Goal: Task Accomplishment & Management: Manage account settings

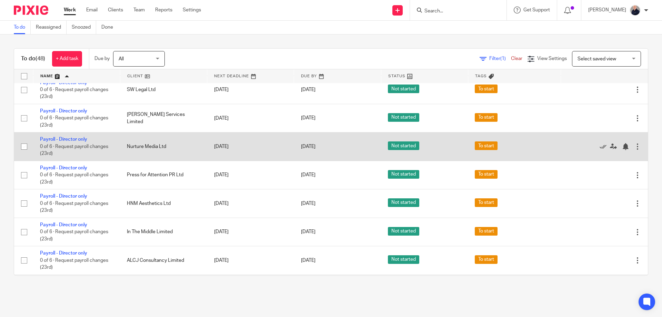
scroll to position [92, 0]
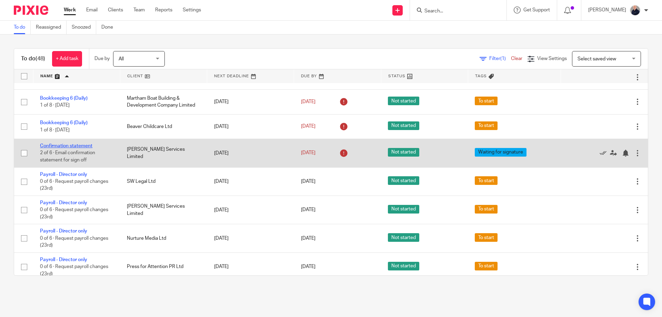
click at [81, 146] on link "Confirmation statement" at bounding box center [66, 145] width 52 height 5
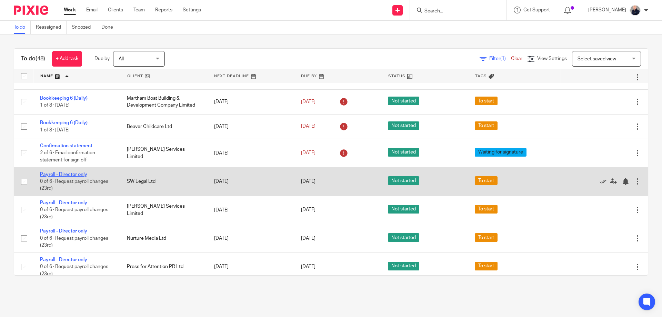
click at [64, 175] on link "Payroll - Director only" at bounding box center [63, 174] width 47 height 5
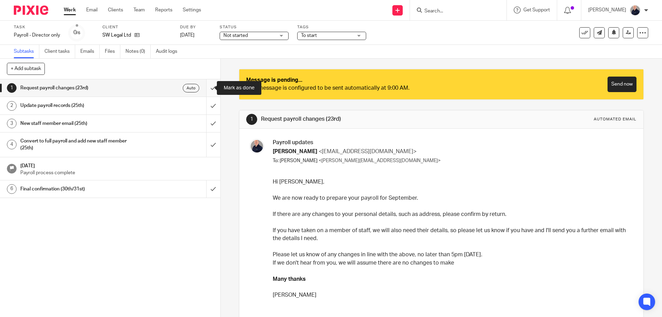
click at [206, 90] on input "submit" at bounding box center [110, 87] width 220 height 17
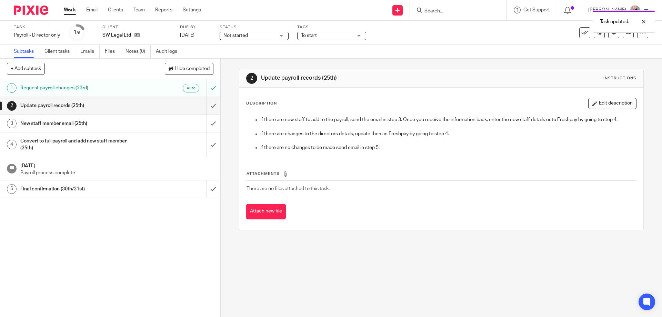
click at [140, 89] on div "Auto" at bounding box center [170, 88] width 60 height 9
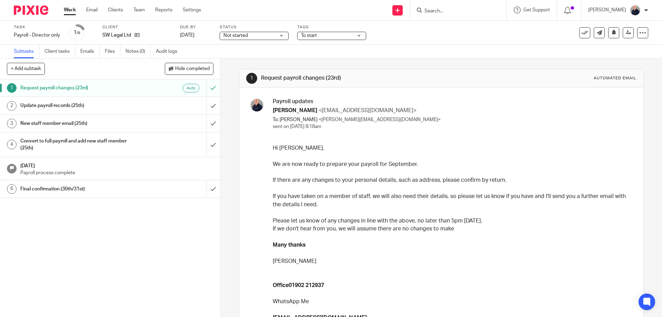
click at [46, 126] on h1 "New staff member email (25th)" at bounding box center [79, 123] width 119 height 10
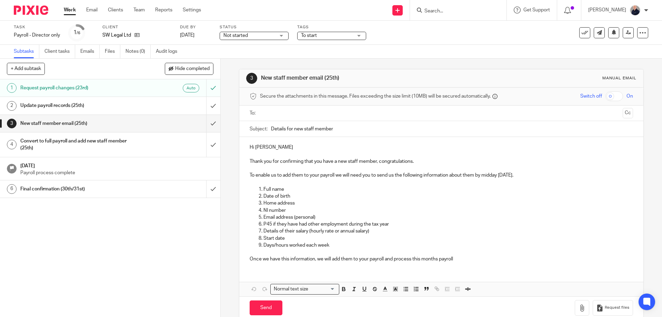
click at [161, 143] on div "Convert to full payroll and add new staff member (25th)" at bounding box center [109, 145] width 179 height 18
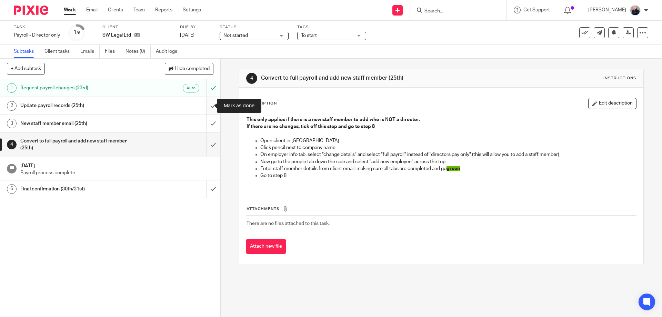
click at [205, 105] on input "submit" at bounding box center [110, 105] width 220 height 17
click at [203, 122] on input "submit" at bounding box center [110, 123] width 220 height 17
click at [208, 145] on input "submit" at bounding box center [110, 144] width 220 height 24
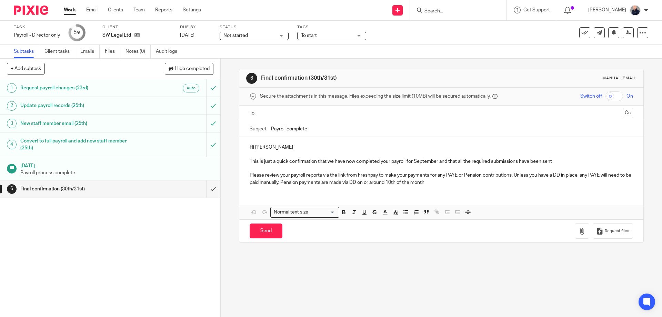
click at [70, 10] on link "Work" at bounding box center [70, 10] width 12 height 7
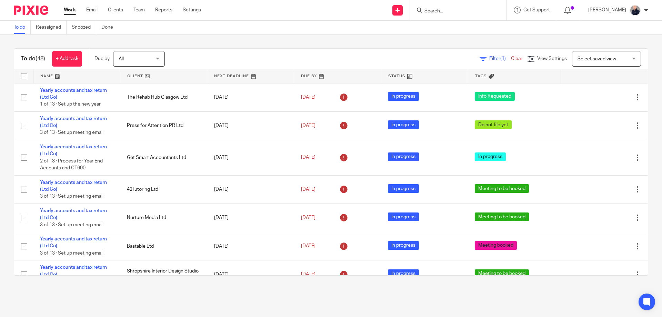
click at [42, 75] on link at bounding box center [76, 76] width 87 height 14
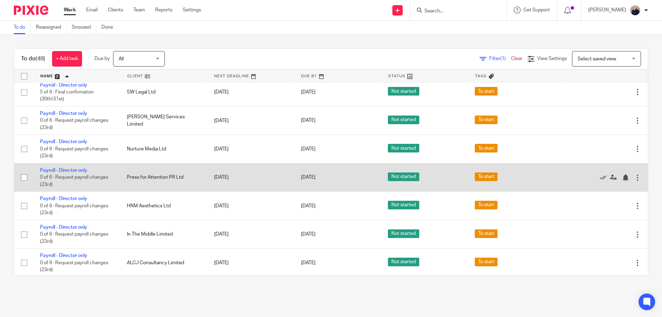
scroll to position [184, 0]
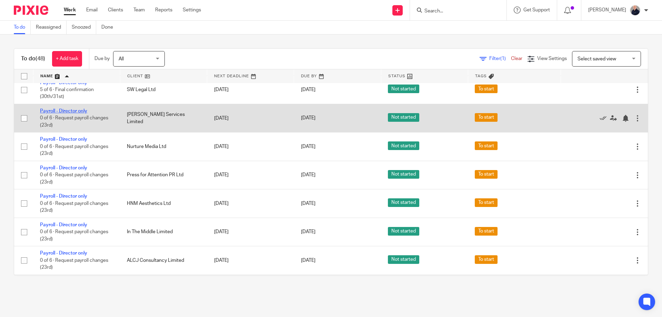
click at [69, 111] on link "Payroll - Director only" at bounding box center [63, 111] width 47 height 5
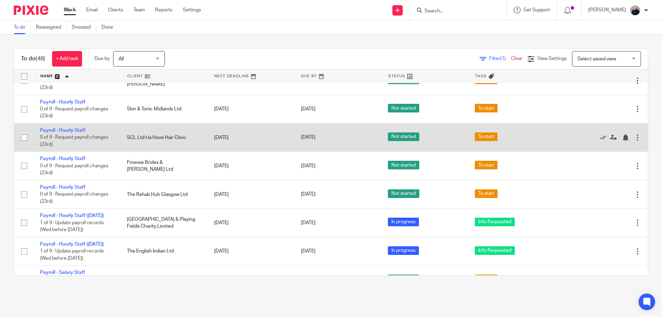
scroll to position [736, 0]
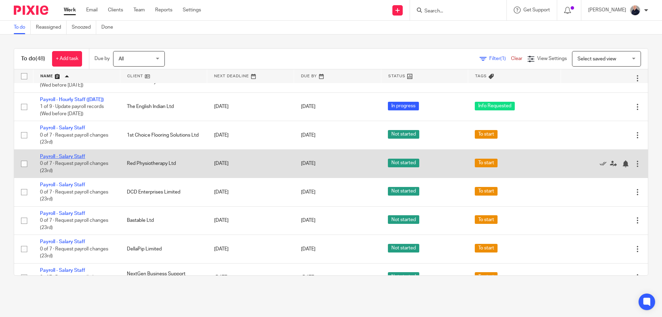
click at [66, 159] on link "Payroll - Salary Staff" at bounding box center [62, 156] width 45 height 5
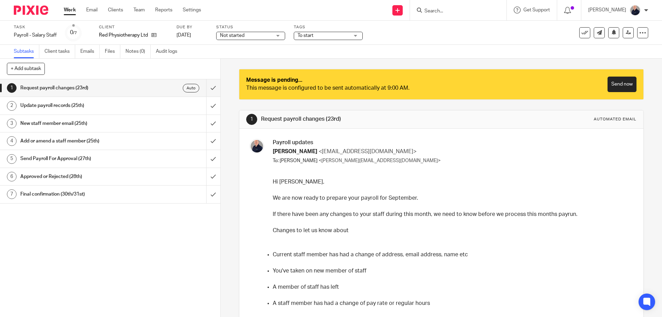
click at [103, 157] on h1 "Send Payroll For Approval (27th)" at bounding box center [79, 158] width 119 height 10
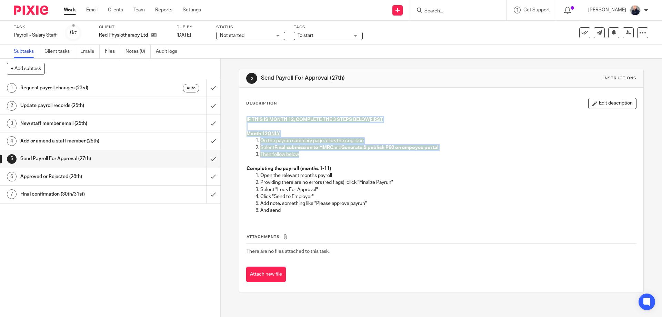
drag, startPoint x: 243, startPoint y: 118, endPoint x: 316, endPoint y: 153, distance: 80.8
click at [318, 155] on div "IF THIS IS MONTH 12, COMPLETE THE 3 STEPS BELOW FIRST Month 12 ONLY On the payr…" at bounding box center [441, 166] width 396 height 107
click at [281, 133] on p "Month 12 ONLY" at bounding box center [441, 133] width 389 height 7
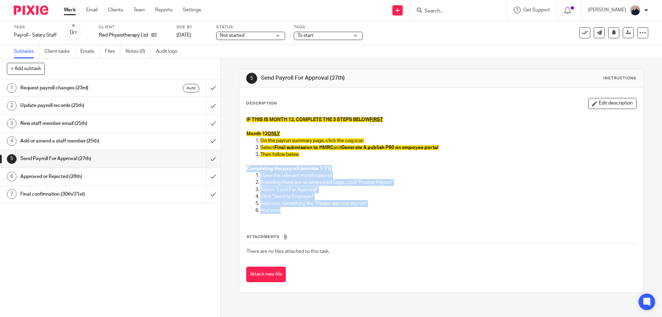
drag, startPoint x: 244, startPoint y: 167, endPoint x: 337, endPoint y: 209, distance: 102.2
click at [337, 209] on div "IF THIS IS MONTH 12, COMPLETE THE 3 STEPS BELOW FIRST Month 12 ONLY On the payr…" at bounding box center [441, 166] width 396 height 107
drag, startPoint x: 410, startPoint y: 216, endPoint x: 403, endPoint y: 218, distance: 6.7
click at [409, 217] on div "IF THIS IS MONTH 12, COMPLETE THE 3 STEPS BELOW FIRST Month 12 ONLY On the payr…" at bounding box center [441, 166] width 396 height 107
click at [317, 192] on p "Select "Lock For Approval"" at bounding box center [448, 189] width 376 height 7
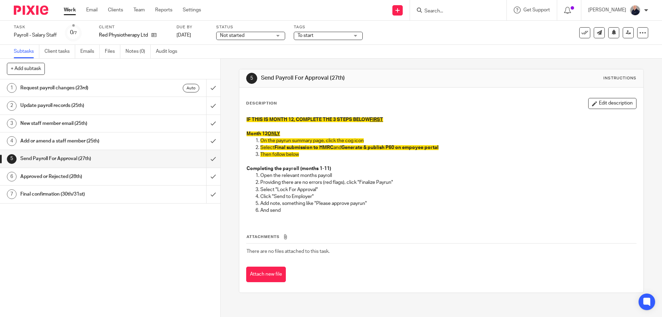
click at [97, 91] on h1 "Request payroll changes (23rd)" at bounding box center [79, 88] width 119 height 10
click at [99, 85] on h1 "Request payroll changes (23rd)" at bounding box center [79, 88] width 119 height 10
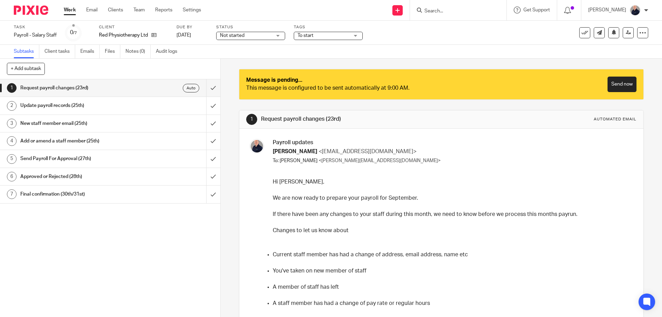
click at [53, 107] on h1 "Update payroll records (25th)" at bounding box center [79, 105] width 119 height 10
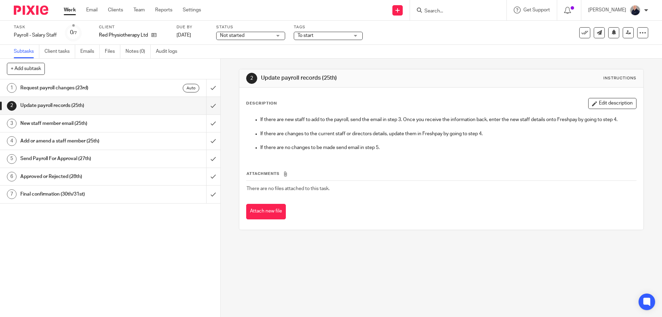
click at [70, 162] on h1 "Send Payroll For Approval (27th)" at bounding box center [79, 158] width 119 height 10
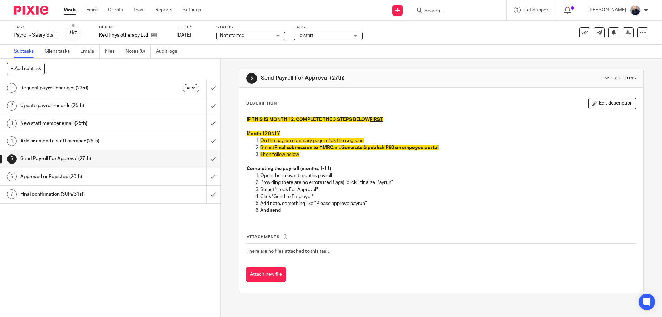
click at [62, 196] on h1 "Final confirmation (30th/31st)" at bounding box center [79, 194] width 119 height 10
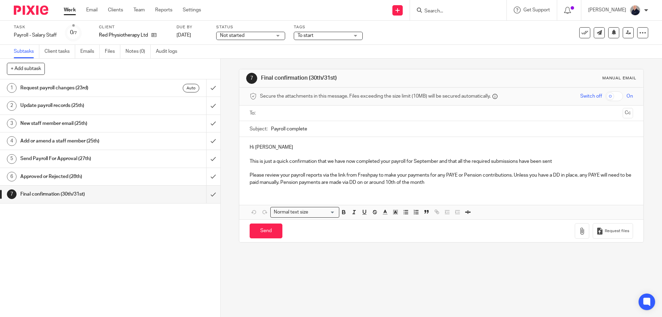
click at [269, 110] on input "text" at bounding box center [440, 113] width 357 height 8
drag, startPoint x: 309, startPoint y: 114, endPoint x: 311, endPoint y: 123, distance: 8.8
click at [309, 114] on span at bounding box center [310, 113] width 4 height 4
click at [246, 37] on span "Not started" at bounding box center [246, 35] width 52 height 7
drag, startPoint x: 237, startPoint y: 58, endPoint x: 248, endPoint y: 53, distance: 11.4
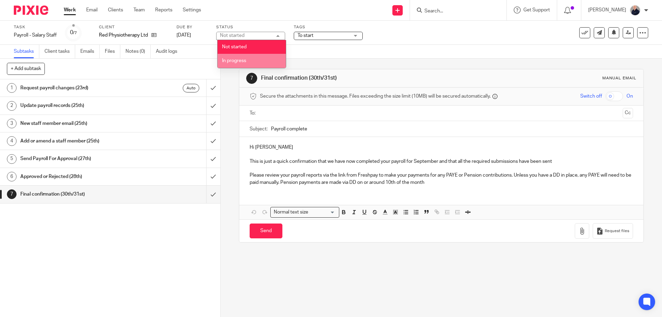
click at [237, 58] on li "In progress" at bounding box center [252, 61] width 68 height 14
click at [309, 37] on span "To start" at bounding box center [306, 35] width 16 height 5
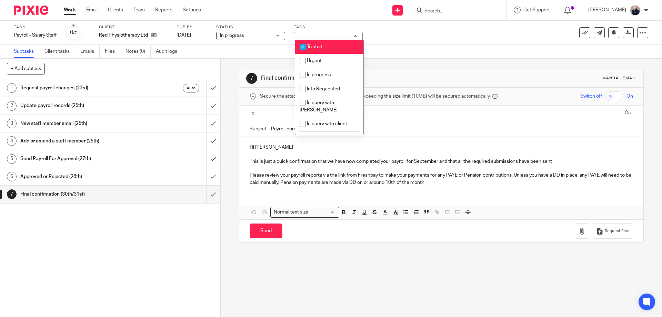
click at [309, 47] on span "To start" at bounding box center [315, 46] width 16 height 5
checkbox input "false"
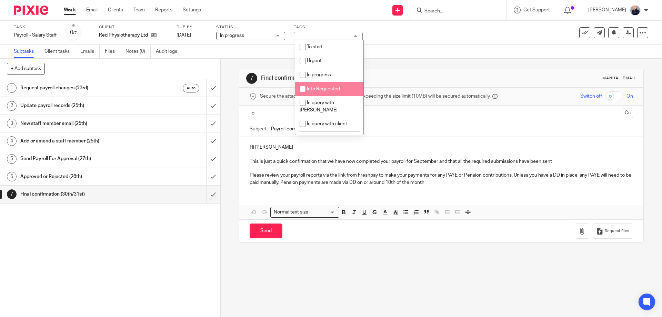
click at [312, 87] on span "Info Requested" at bounding box center [323, 89] width 33 height 5
drag, startPoint x: 329, startPoint y: 86, endPoint x: 302, endPoint y: 80, distance: 27.0
click at [328, 86] on li "Info Requested" at bounding box center [329, 89] width 68 height 14
checkbox input "false"
click at [260, 49] on div "Subtasks Client tasks Emails Files Notes (0) Audit logs" at bounding box center [331, 52] width 662 height 14
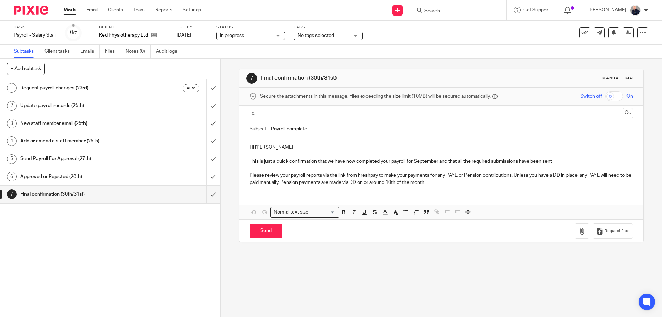
click at [306, 39] on div "Tags No tags selected To start Urgent In progress Info Requested In query with …" at bounding box center [328, 32] width 69 height 17
drag, startPoint x: 308, startPoint y: 37, endPoint x: 309, endPoint y: 43, distance: 6.6
click at [308, 37] on span "No tags selected" at bounding box center [316, 35] width 37 height 5
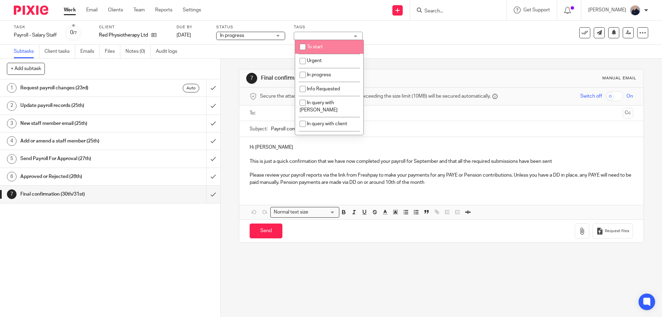
click at [309, 49] on span "To start" at bounding box center [315, 46] width 16 height 5
checkbox input "true"
click at [272, 56] on div "Subtasks Client tasks Emails Files Notes (0) Audit logs" at bounding box center [331, 52] width 662 height 14
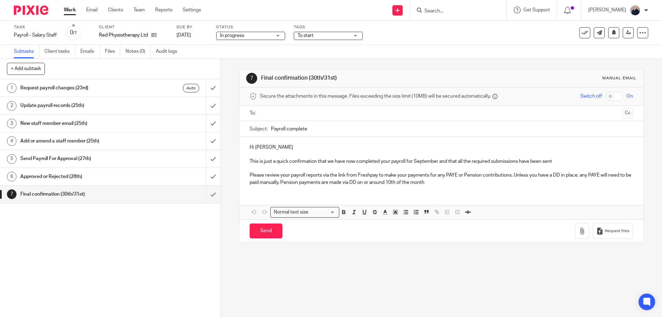
click at [70, 11] on link "Work" at bounding box center [70, 10] width 12 height 7
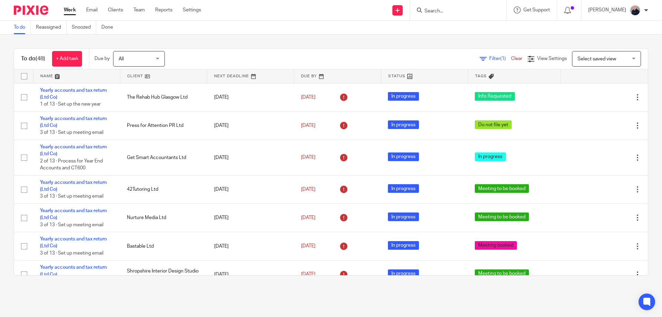
click at [489, 59] on span "Filter (1)" at bounding box center [500, 58] width 22 height 5
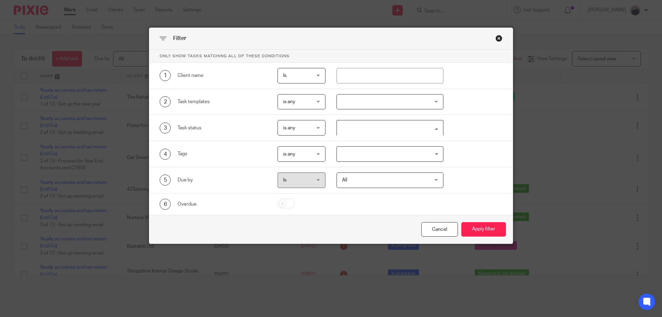
click at [374, 130] on input "Search for option" at bounding box center [389, 128] width 102 height 12
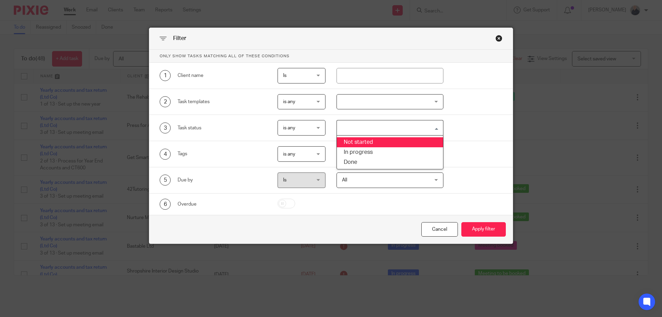
click at [374, 129] on input "Search for option" at bounding box center [389, 128] width 102 height 12
click at [359, 100] on div at bounding box center [390, 102] width 107 height 16
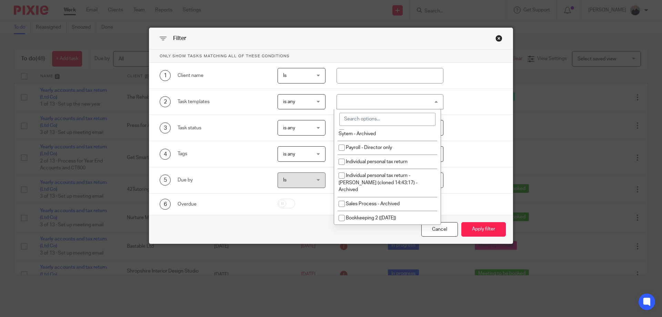
scroll to position [251, 0]
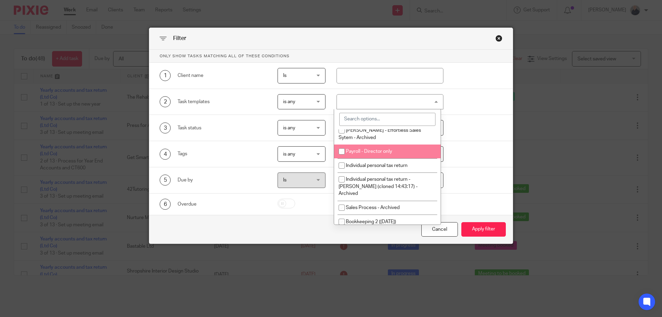
click at [343, 158] on input "checkbox" at bounding box center [341, 151] width 13 height 13
checkbox input "true"
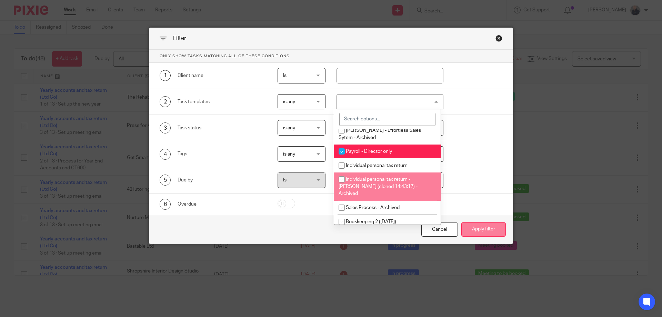
click at [474, 230] on button "Apply filter" at bounding box center [483, 229] width 44 height 15
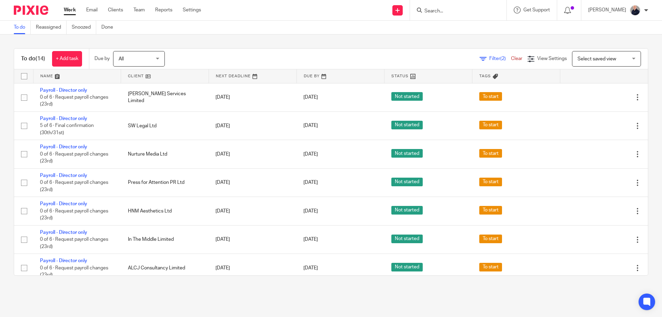
click at [136, 77] on link at bounding box center [165, 76] width 88 height 14
click at [489, 59] on span "Filter (2)" at bounding box center [500, 58] width 22 height 5
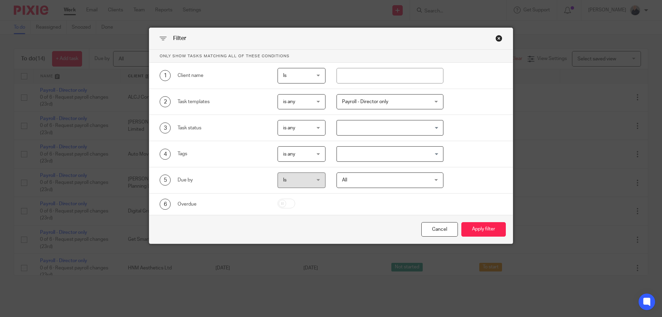
click at [377, 104] on span "Payroll - Director only" at bounding box center [365, 101] width 46 height 5
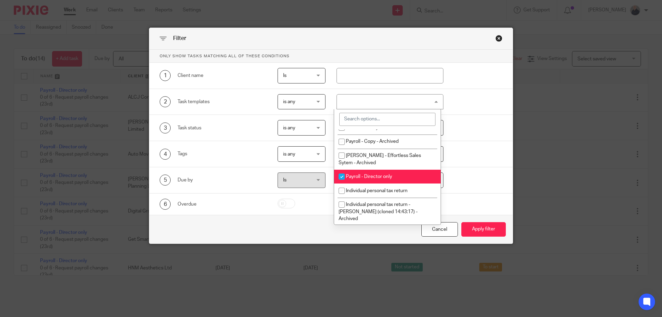
scroll to position [249, 0]
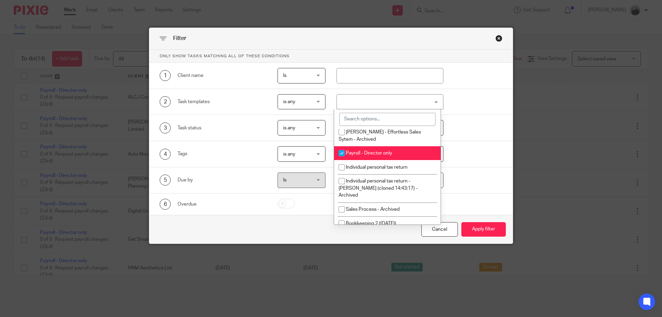
click at [345, 160] on input "checkbox" at bounding box center [341, 153] width 13 height 13
checkbox input "false"
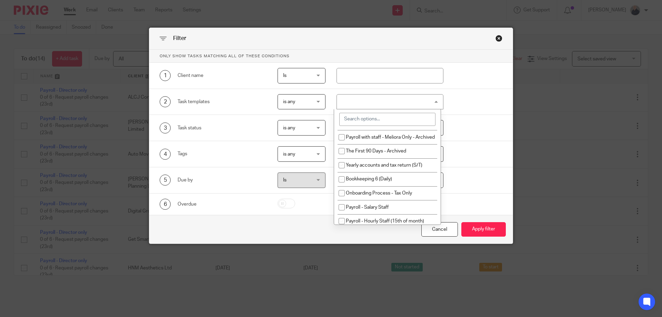
scroll to position [748, 0]
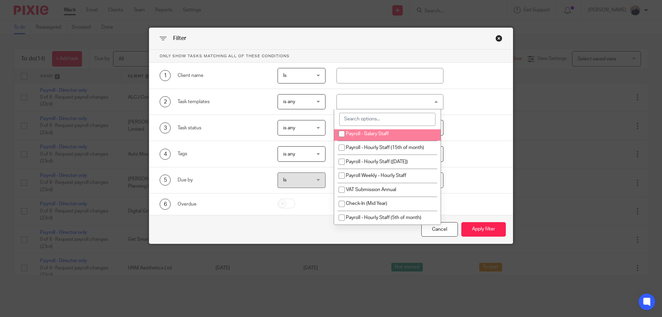
click at [342, 140] on input "checkbox" at bounding box center [341, 133] width 13 height 13
checkbox input "true"
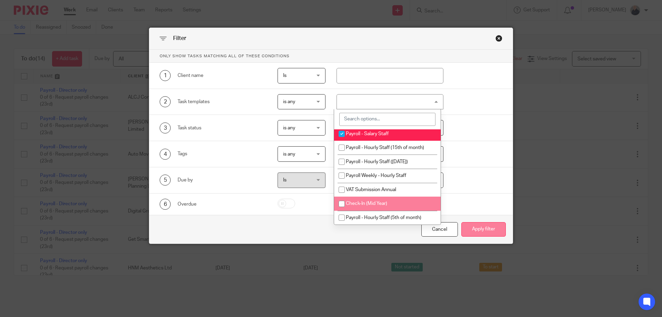
click at [477, 231] on button "Apply filter" at bounding box center [483, 229] width 44 height 15
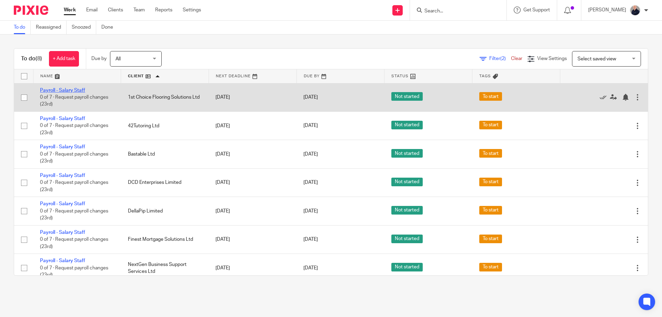
click at [54, 91] on link "Payroll - Salary Staff" at bounding box center [62, 90] width 45 height 5
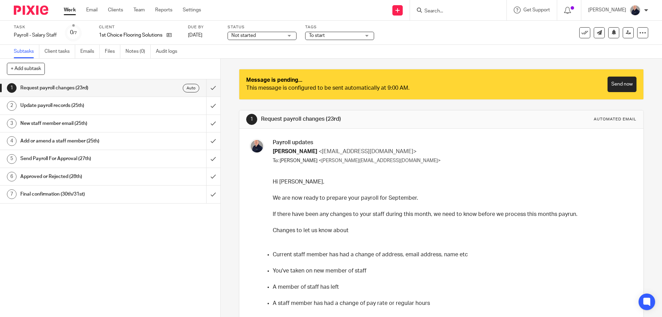
click at [174, 196] on div "Final confirmation (30th/31st)" at bounding box center [109, 194] width 179 height 10
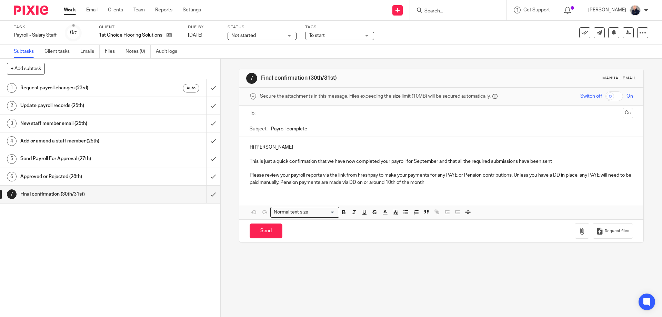
click at [275, 115] on input "text" at bounding box center [440, 113] width 357 height 8
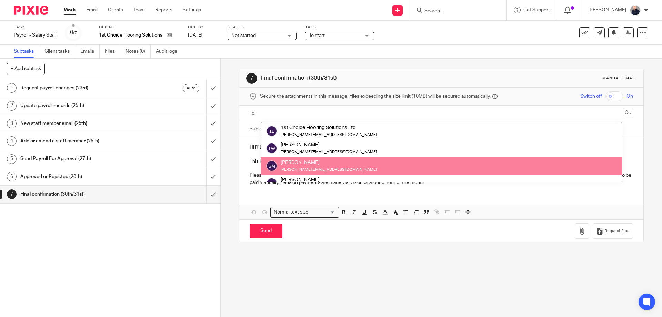
click at [367, 264] on div "7 Final confirmation (30th/31st) Manual email Secure the attachments in this me…" at bounding box center [441, 188] width 441 height 258
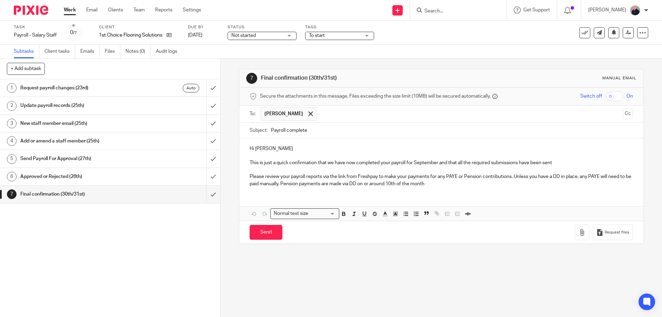
drag, startPoint x: 70, startPoint y: 11, endPoint x: 74, endPoint y: 17, distance: 7.9
click at [70, 11] on link "Work" at bounding box center [70, 10] width 12 height 7
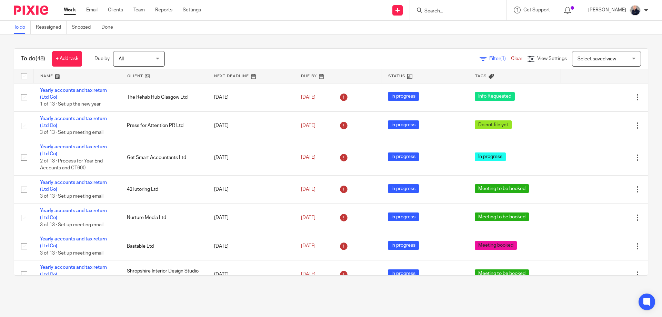
click at [489, 59] on span "Filter (1)" at bounding box center [500, 58] width 22 height 5
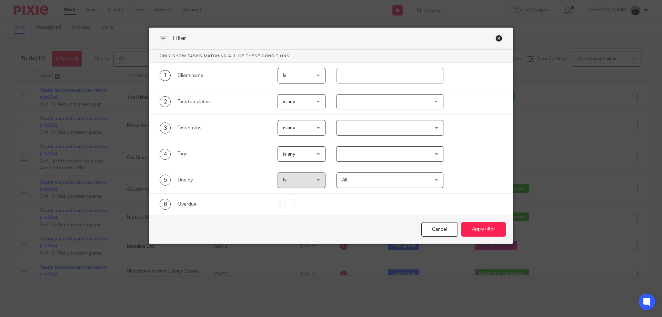
click at [375, 106] on div at bounding box center [390, 102] width 107 height 16
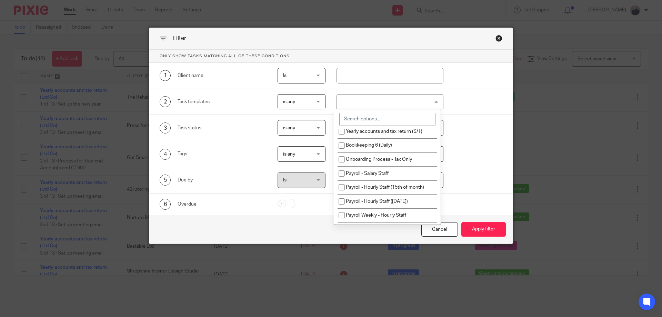
scroll to position [767, 0]
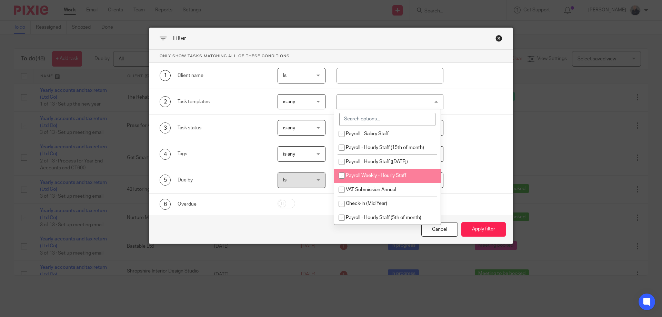
click at [342, 176] on input "checkbox" at bounding box center [341, 175] width 13 height 13
checkbox input "true"
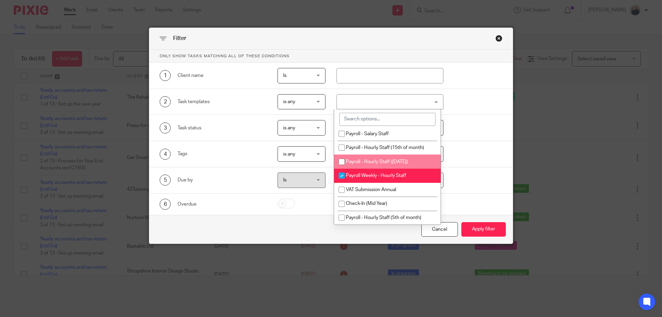
click at [342, 162] on input "checkbox" at bounding box center [341, 161] width 13 height 13
checkbox input "true"
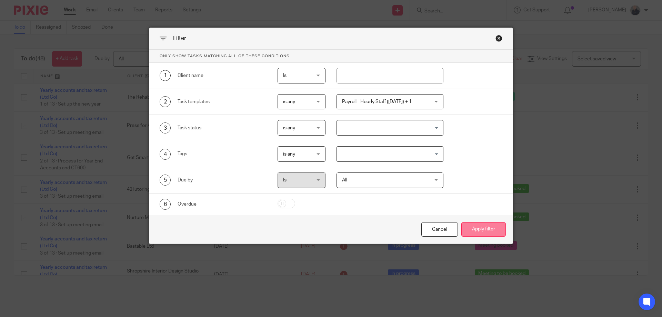
click at [481, 228] on button "Apply filter" at bounding box center [483, 229] width 44 height 15
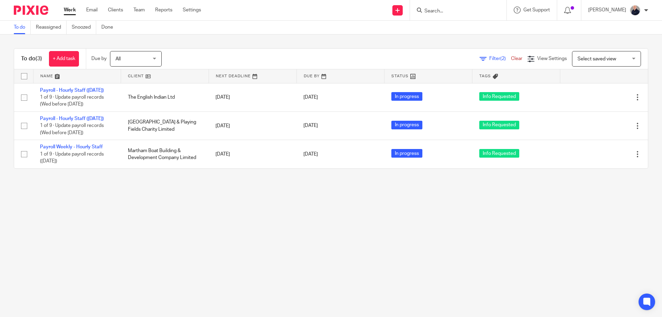
click at [489, 59] on span "Filter (2)" at bounding box center [500, 58] width 22 height 5
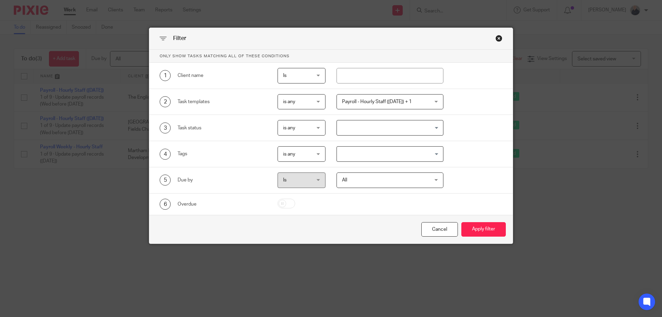
click at [433, 102] on div "Payroll - Hourly Staff (Last Friday) + 1" at bounding box center [390, 102] width 107 height 16
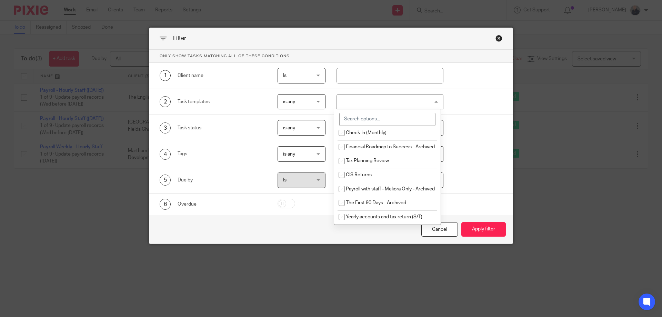
scroll to position [767, 0]
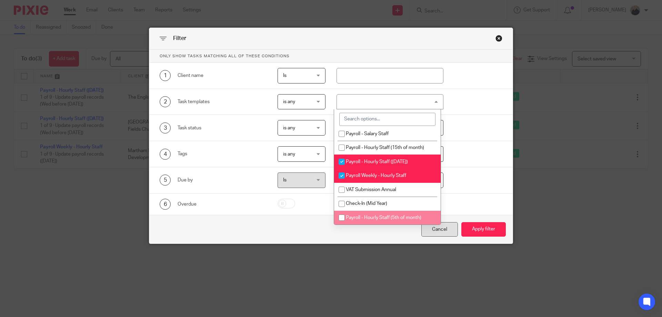
drag, startPoint x: 449, startPoint y: 233, endPoint x: 417, endPoint y: 233, distance: 32.1
click at [448, 233] on div "Cancel" at bounding box center [439, 229] width 37 height 15
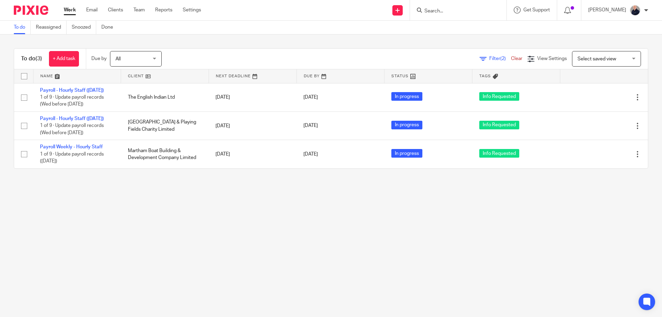
click at [489, 58] on span "Filter (2)" at bounding box center [500, 58] width 22 height 5
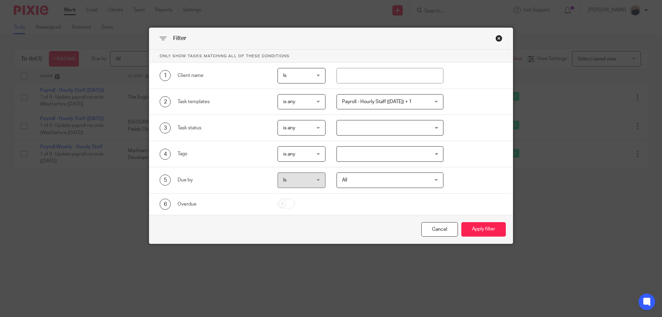
click at [435, 101] on div "Payroll - Hourly Staff (Last Friday) + 1" at bounding box center [390, 102] width 107 height 16
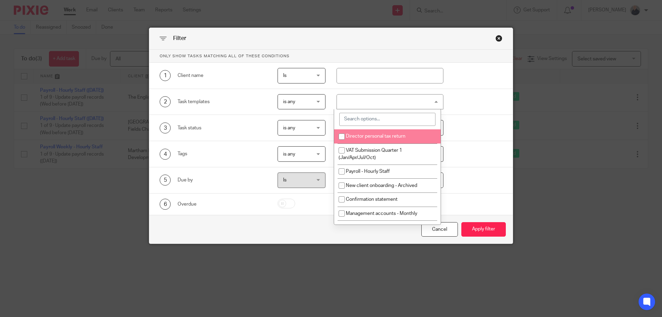
scroll to position [83, 0]
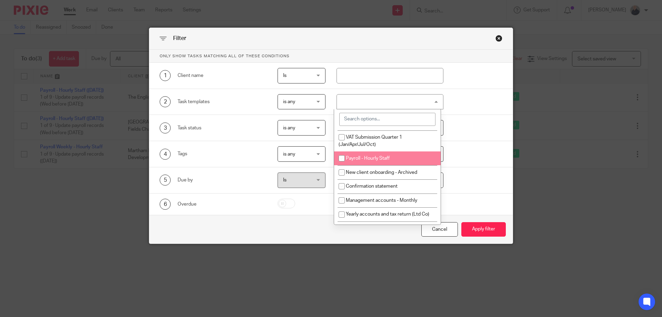
click at [340, 159] on input "checkbox" at bounding box center [341, 158] width 13 height 13
checkbox input "true"
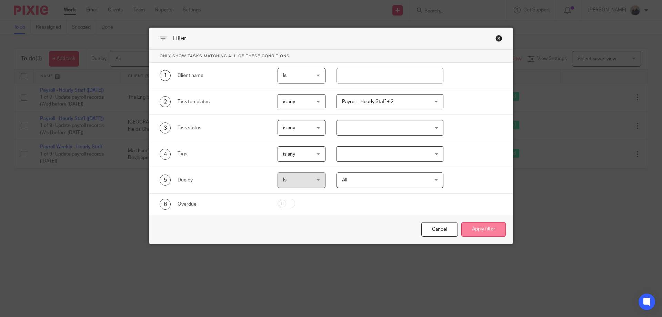
click at [481, 231] on button "Apply filter" at bounding box center [483, 229] width 44 height 15
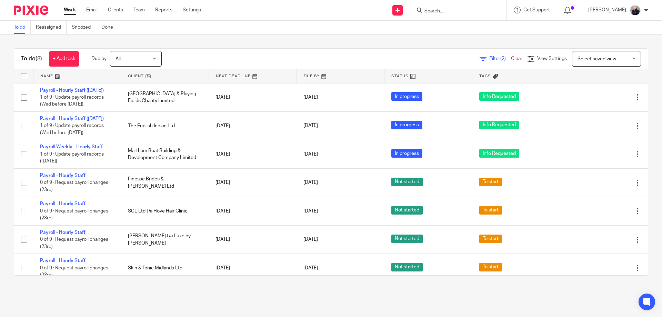
click at [134, 76] on link at bounding box center [165, 76] width 88 height 14
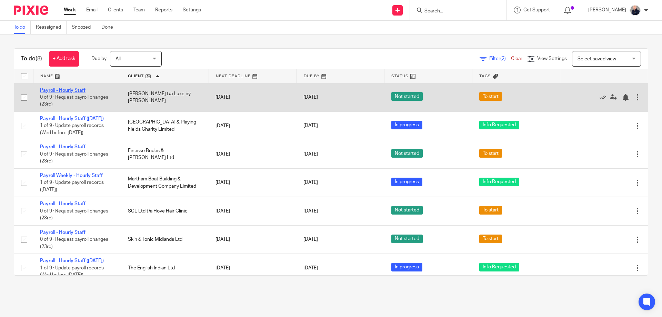
click at [54, 90] on link "Payroll - Hourly Staff" at bounding box center [63, 90] width 46 height 5
